Goal: Task Accomplishment & Management: Complete application form

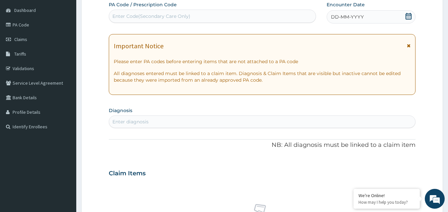
click at [389, 17] on div "DD-MM-YYYY" at bounding box center [370, 16] width 89 height 13
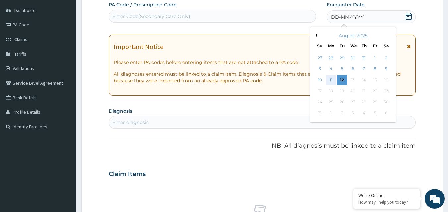
click at [331, 78] on div "11" at bounding box center [331, 80] width 10 height 10
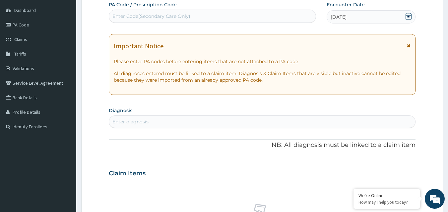
click at [124, 118] on div "Enter diagnosis" at bounding box center [262, 122] width 306 height 11
type input "[MEDICAL_DATA]"
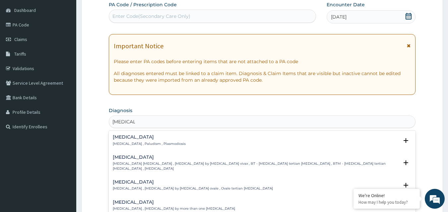
click at [119, 136] on h4 "[MEDICAL_DATA]" at bounding box center [149, 137] width 73 height 5
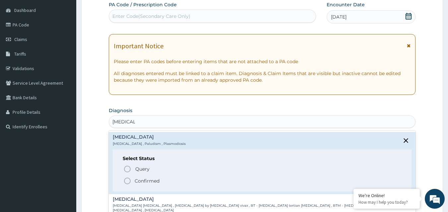
click at [127, 180] on icon "status option filled" at bounding box center [127, 181] width 8 height 8
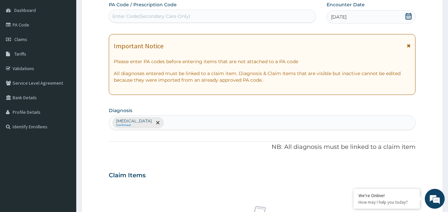
click at [101, 172] on form "Step 2 of 2 PA Code / Prescription Code Enter Code(Secondary Care Only) Encount…" at bounding box center [261, 183] width 361 height 420
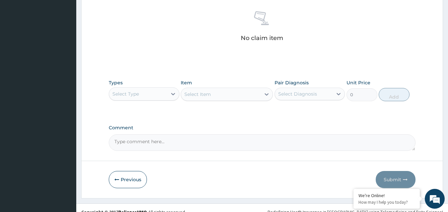
scroll to position [265, 0]
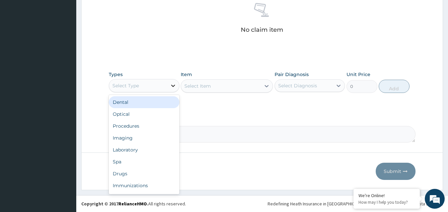
click at [173, 85] on icon at bounding box center [173, 85] width 7 height 7
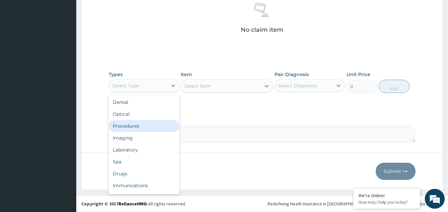
click at [134, 125] on div "Procedures" at bounding box center [144, 126] width 71 height 12
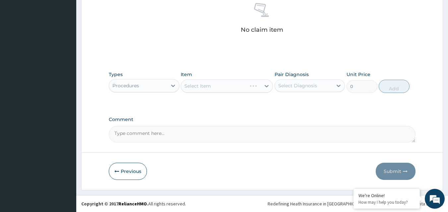
click at [267, 86] on div "Select Item" at bounding box center [227, 86] width 92 height 13
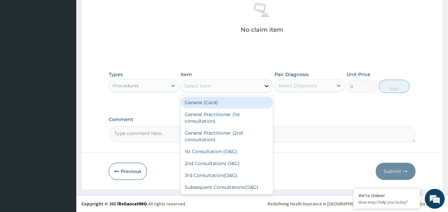
click at [266, 85] on icon at bounding box center [266, 86] width 7 height 7
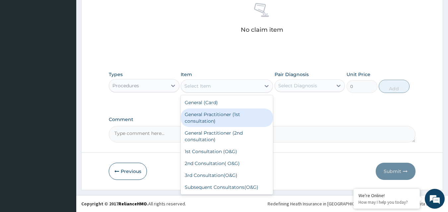
click at [222, 114] on div "General Practitioner (1st consultation)" at bounding box center [227, 118] width 92 height 19
type input "1500"
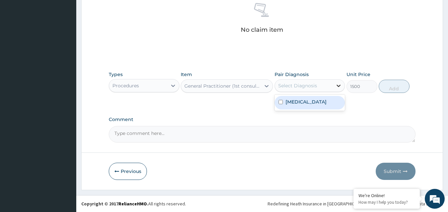
click at [339, 85] on icon at bounding box center [338, 85] width 7 height 7
click at [321, 105] on div "[MEDICAL_DATA]" at bounding box center [309, 103] width 71 height 14
checkbox input "true"
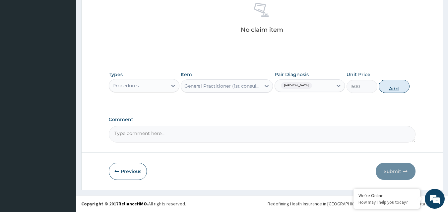
click at [397, 85] on button "Add" at bounding box center [393, 86] width 31 height 13
type input "0"
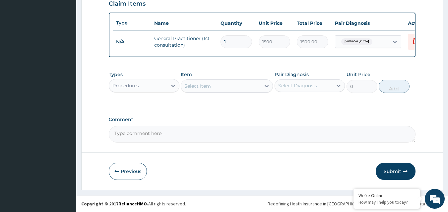
scroll to position [239, 0]
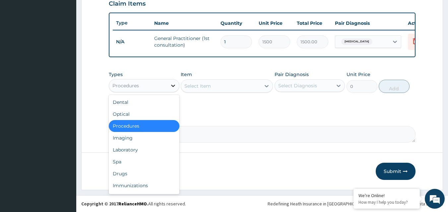
click at [173, 86] on icon at bounding box center [173, 86] width 4 height 2
click at [132, 149] on div "Laboratory" at bounding box center [144, 150] width 71 height 12
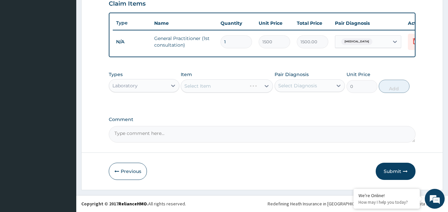
click at [266, 86] on div "Select Item" at bounding box center [227, 86] width 92 height 13
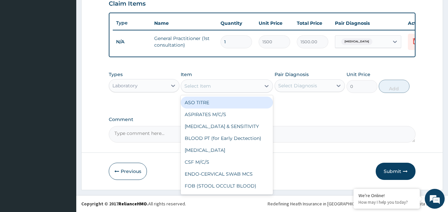
click at [266, 86] on icon at bounding box center [266, 86] width 7 height 7
type input "MP"
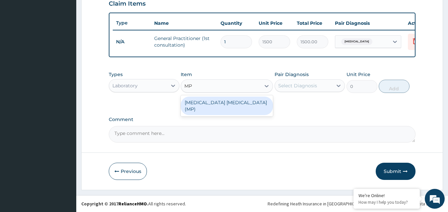
click at [226, 101] on div "[MEDICAL_DATA] [MEDICAL_DATA] (MP)" at bounding box center [227, 106] width 92 height 19
type input "560"
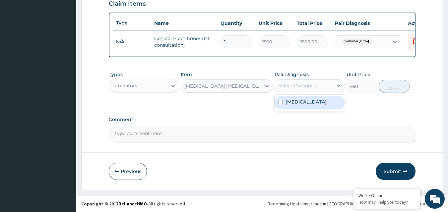
click at [311, 84] on div "Select Diagnosis" at bounding box center [297, 85] width 39 height 7
click at [307, 101] on div "[MEDICAL_DATA]" at bounding box center [309, 103] width 71 height 14
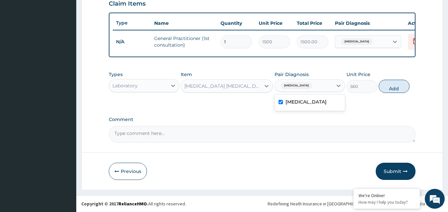
checkbox input "true"
click at [397, 86] on button "Add" at bounding box center [393, 86] width 31 height 13
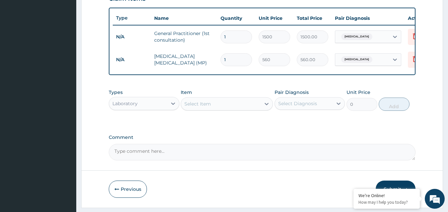
click at [89, 160] on form "Step 2 of 2 PA Code / Prescription Code Enter Code(Secondary Care Only) Encount…" at bounding box center [261, 2] width 361 height 412
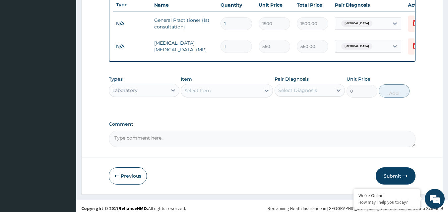
scroll to position [262, 0]
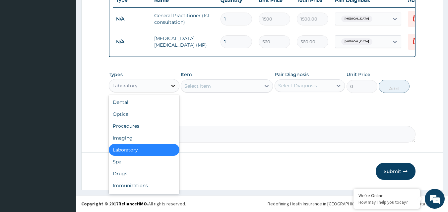
click at [173, 86] on icon at bounding box center [173, 85] width 7 height 7
click at [124, 172] on div "Drugs" at bounding box center [144, 174] width 71 height 12
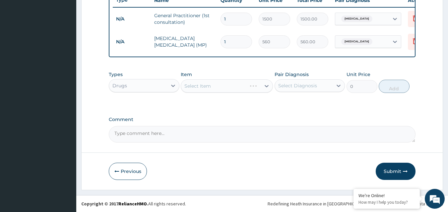
click at [266, 86] on div "Select Item" at bounding box center [227, 86] width 92 height 13
click at [267, 85] on div "Select Item" at bounding box center [227, 86] width 92 height 13
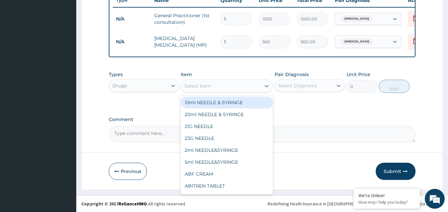
click at [266, 86] on icon at bounding box center [266, 86] width 7 height 7
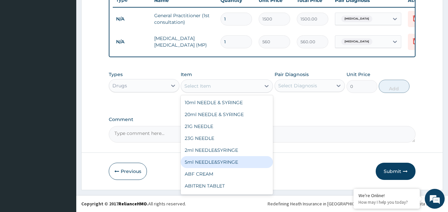
click at [223, 161] on div "5ml NEEDLE&SYRINGE" at bounding box center [227, 162] width 92 height 12
type input "26.25"
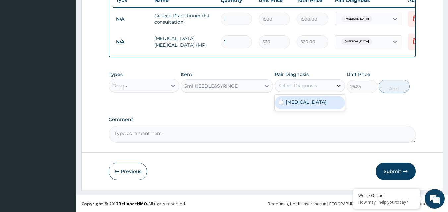
click at [338, 86] on icon at bounding box center [338, 85] width 7 height 7
click at [320, 104] on div "[MEDICAL_DATA]" at bounding box center [309, 103] width 71 height 14
checkbox input "true"
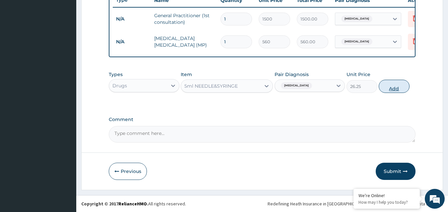
click at [389, 86] on button "Add" at bounding box center [393, 86] width 31 height 13
type input "0"
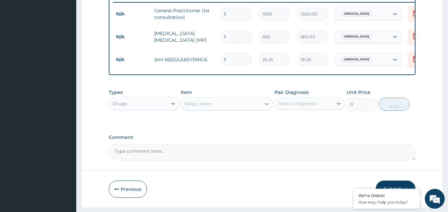
click at [266, 105] on icon at bounding box center [266, 104] width 4 height 2
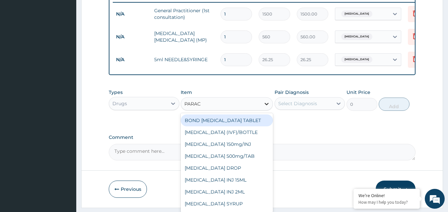
type input "PARACE"
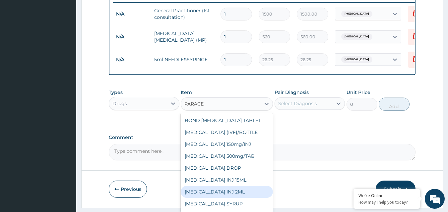
click at [225, 194] on div "[MEDICAL_DATA] INJ 2ML" at bounding box center [227, 192] width 92 height 12
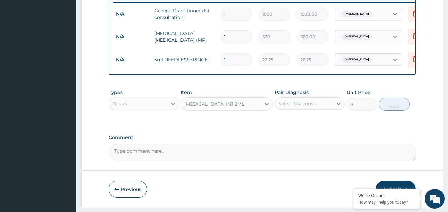
type input "210"
click at [338, 107] on icon at bounding box center [338, 103] width 7 height 7
click at [327, 128] on div "[MEDICAL_DATA]" at bounding box center [309, 121] width 71 height 14
checkbox input "true"
click at [396, 107] on button "Add" at bounding box center [393, 104] width 31 height 13
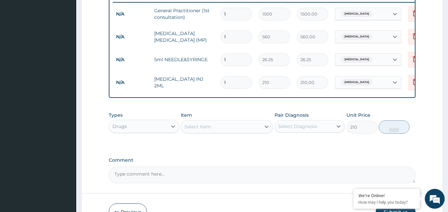
type input "0"
type input "2"
type input "420.00"
click at [267, 128] on icon at bounding box center [266, 127] width 4 height 2
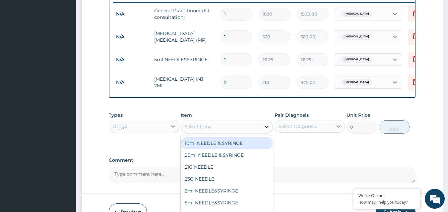
type input "L"
type input "AMATE"
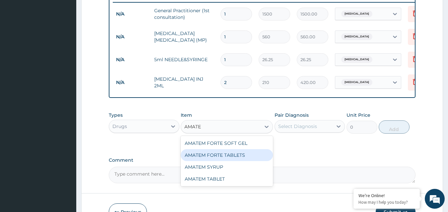
click at [224, 161] on div "AMATEM FORTE TABLETS" at bounding box center [227, 155] width 92 height 12
type input "115.5"
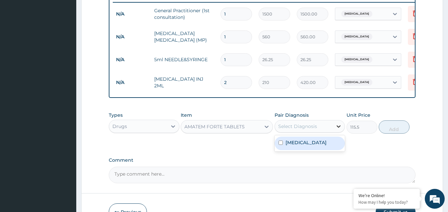
click at [339, 130] on icon at bounding box center [338, 126] width 7 height 7
click at [323, 147] on div "[MEDICAL_DATA]" at bounding box center [309, 144] width 71 height 14
checkbox input "true"
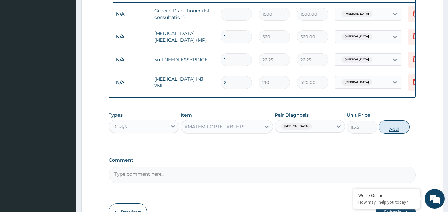
click at [395, 133] on button "Add" at bounding box center [393, 127] width 31 height 13
type input "0"
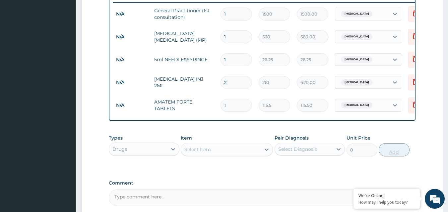
type input "2"
type input "231.00"
type input "3"
type input "346.50"
type input "4"
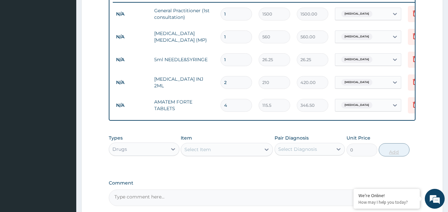
type input "462.00"
type input "5"
type input "577.50"
type input "6"
type input "693.00"
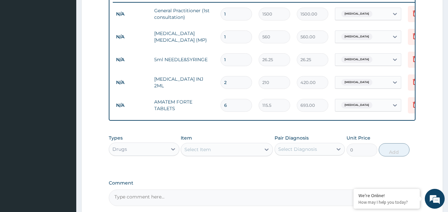
click at [87, 178] on form "Step 2 of 2 PA Code / Prescription Code Enter Code(Secondary Care Only) Encount…" at bounding box center [261, 13] width 361 height 480
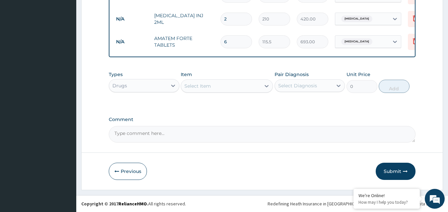
scroll to position [330, 0]
click at [266, 86] on icon at bounding box center [266, 86] width 4 height 2
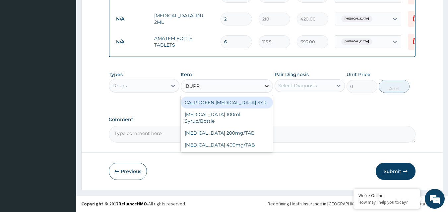
type input "IBUPRO"
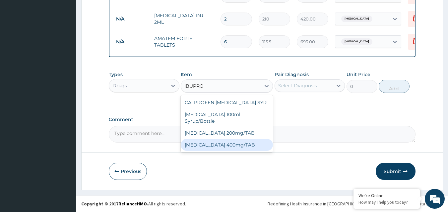
click at [226, 139] on div "[MEDICAL_DATA] 400mg/TAB" at bounding box center [227, 145] width 92 height 12
type input "21"
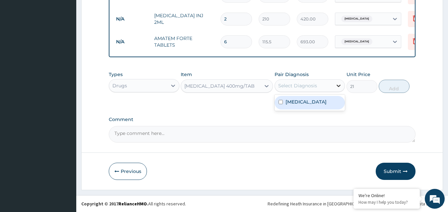
click at [338, 86] on icon at bounding box center [339, 86] width 4 height 2
click at [320, 103] on div "[MEDICAL_DATA]" at bounding box center [309, 103] width 71 height 14
checkbox input "true"
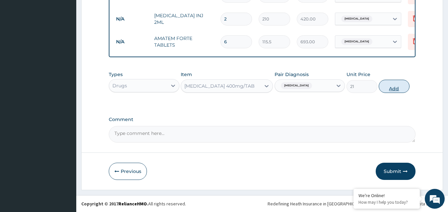
click at [392, 84] on button "Add" at bounding box center [393, 86] width 31 height 13
type input "0"
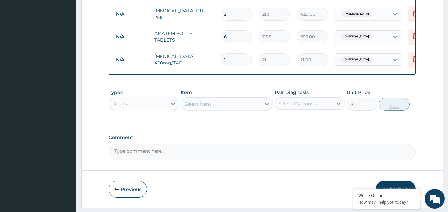
type input "2"
type input "42.00"
type input "3"
type input "63.00"
type input "4"
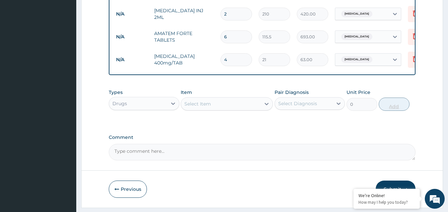
type input "84.00"
type input "5"
type input "105.00"
type input "21"
type input "441.00"
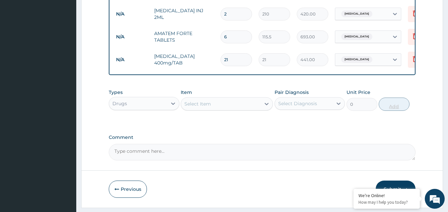
type input "22"
type input "462.00"
type input "21"
type input "441.00"
type input "20"
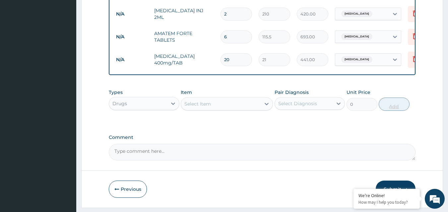
type input "420.00"
type input "19"
type input "399.00"
type input "18"
type input "378.00"
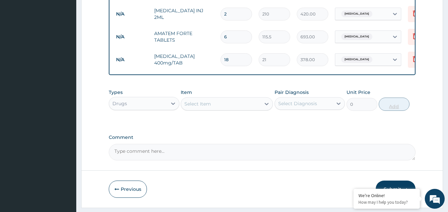
type input "17"
type input "357.00"
type input "16"
type input "336.00"
type input "15"
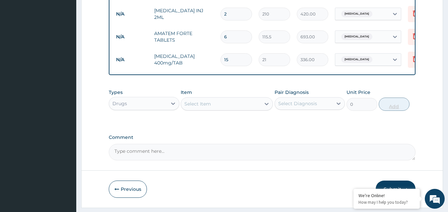
type input "315.00"
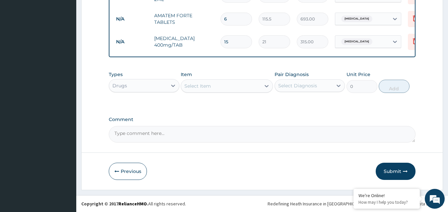
scroll to position [353, 0]
click at [391, 170] on button "Submit" at bounding box center [395, 171] width 40 height 17
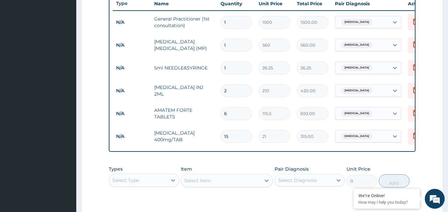
scroll to position [247, 0]
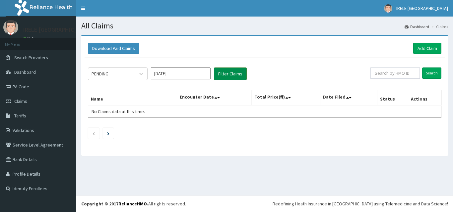
click at [227, 73] on button "Filter Claims" at bounding box center [230, 74] width 33 height 13
click at [268, 73] on div "PENDING Aug 2025 Filter Claims" at bounding box center [229, 74] width 282 height 13
click at [430, 72] on input "Search" at bounding box center [431, 73] width 19 height 11
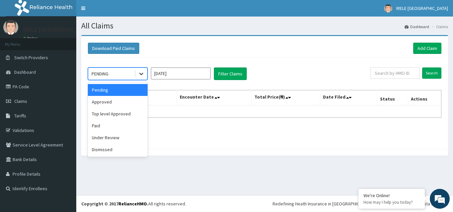
click at [140, 74] on icon at bounding box center [141, 74] width 4 height 2
click at [126, 98] on div "Approved" at bounding box center [118, 102] width 60 height 12
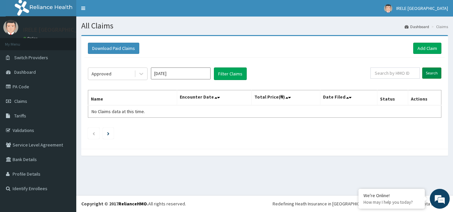
click at [433, 72] on input "Search" at bounding box center [431, 73] width 19 height 11
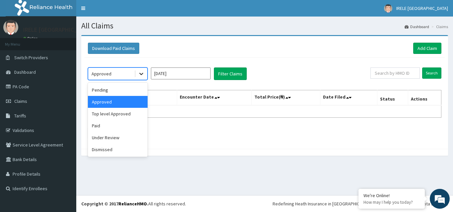
click at [140, 74] on icon at bounding box center [141, 74] width 4 height 2
click at [116, 138] on div "Under Review" at bounding box center [118, 138] width 60 height 12
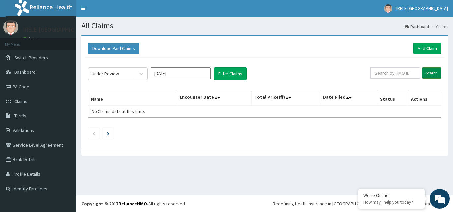
click at [431, 70] on input "Search" at bounding box center [431, 73] width 19 height 11
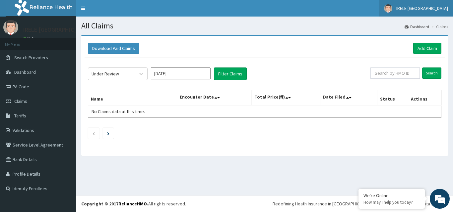
click at [419, 8] on span "IRELE [GEOGRAPHIC_DATA]" at bounding box center [422, 8] width 52 height 6
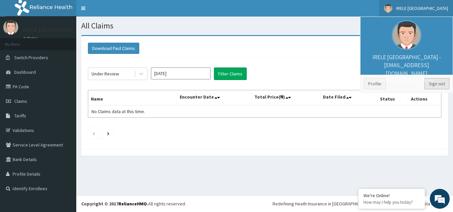
click at [438, 83] on link "Sign out" at bounding box center [436, 83] width 25 height 11
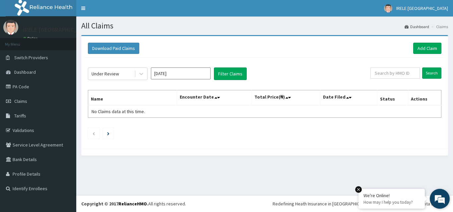
click at [395, 201] on p "How may I help you today?" at bounding box center [391, 203] width 56 height 6
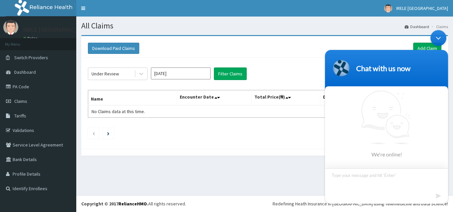
click at [355, 181] on textarea "Type your message and hit 'Enter'" at bounding box center [386, 180] width 123 height 23
type textarea "Hello reliance"
click at [438, 193] on em at bounding box center [438, 196] width 6 height 9
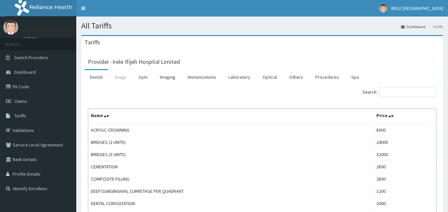
click at [121, 76] on link "Drugs" at bounding box center [120, 77] width 22 height 14
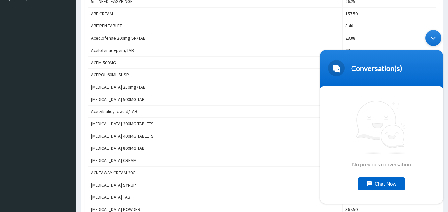
scroll to position [199, 0]
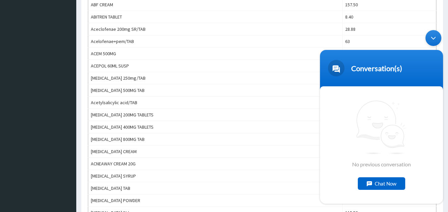
click at [382, 181] on div "Chat Now" at bounding box center [380, 184] width 47 height 13
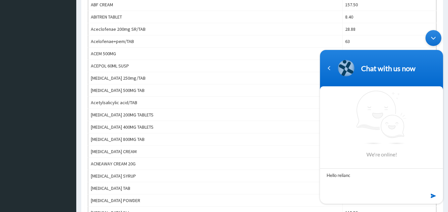
type textarea "Hello reliance"
click at [382, 181] on textarea "Type your message and hit 'Enter'" at bounding box center [381, 192] width 123 height 23
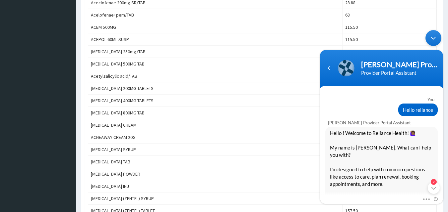
scroll to position [230, 0]
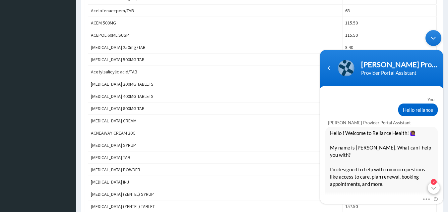
click at [433, 189] on div "2" at bounding box center [433, 188] width 12 height 12
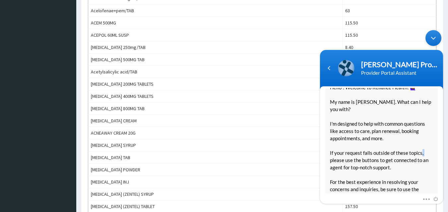
scroll to position [123, 0]
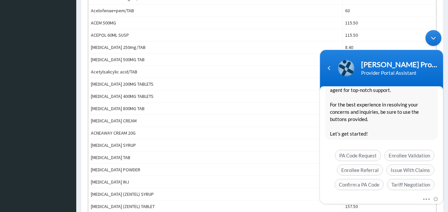
click at [433, 189] on div "You Hello reliance Naomi Provider Portal Assistant Hello ! Welcome to Reliance …" at bounding box center [381, 141] width 123 height 107
click at [414, 179] on span "Tariff Negotiation" at bounding box center [410, 184] width 47 height 11
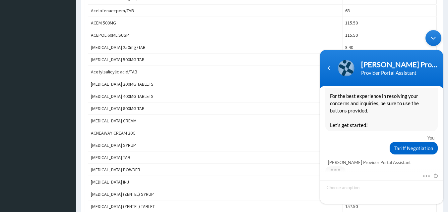
scroll to position [150, 0]
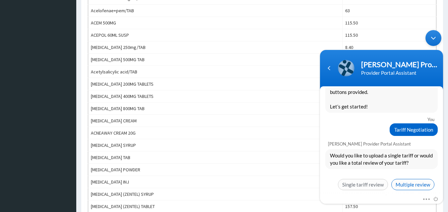
click at [408, 179] on span "Multiple review" at bounding box center [412, 184] width 43 height 11
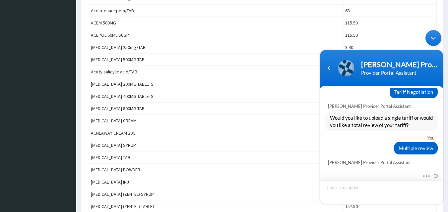
scroll to position [350, 0]
